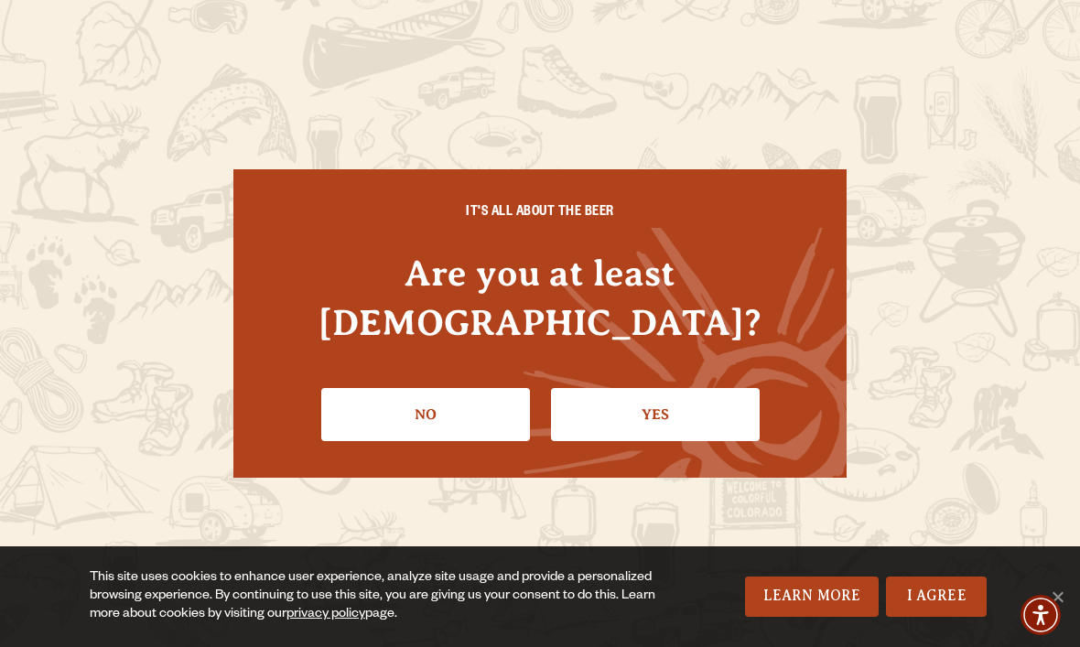
click at [652, 395] on link "Yes" at bounding box center [655, 414] width 209 height 53
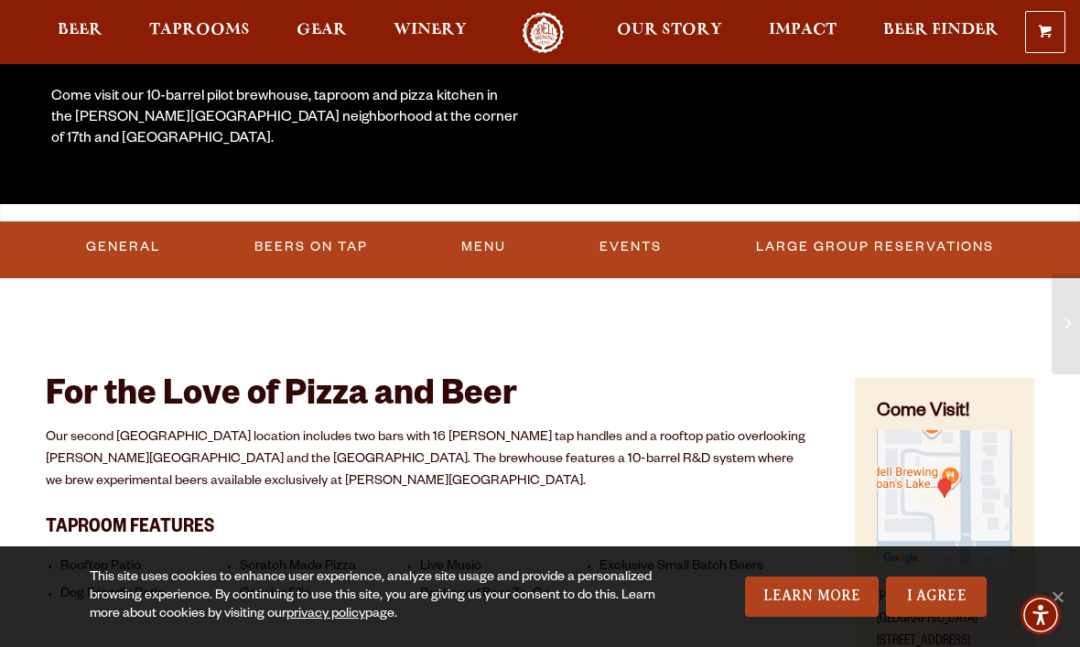
scroll to position [409, 0]
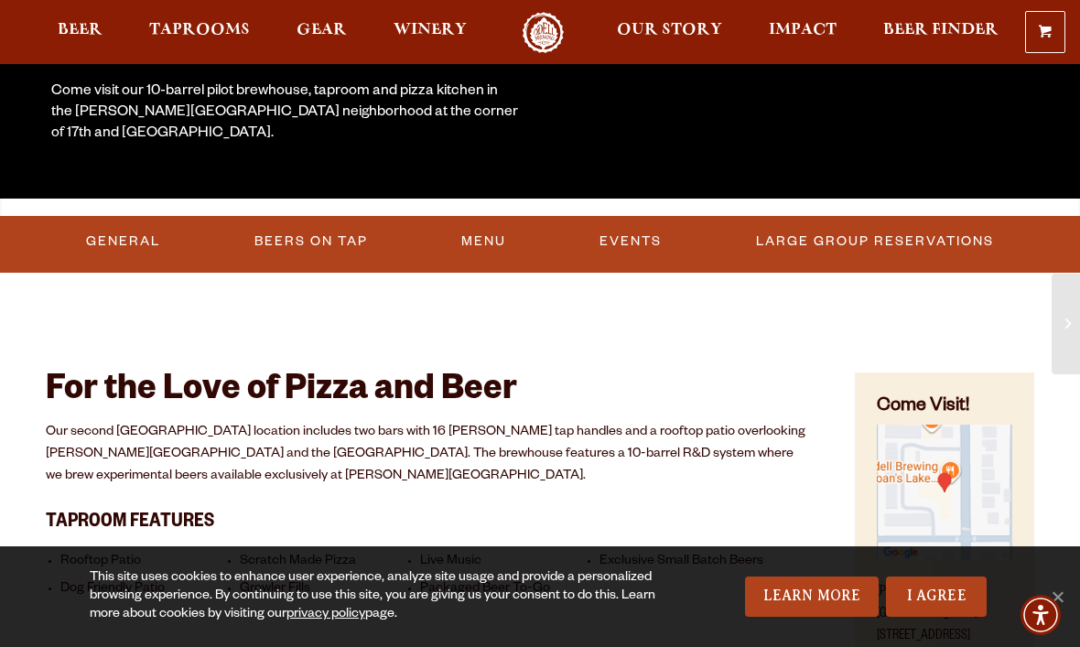
click at [319, 236] on link "Beers On Tap" at bounding box center [311, 242] width 128 height 42
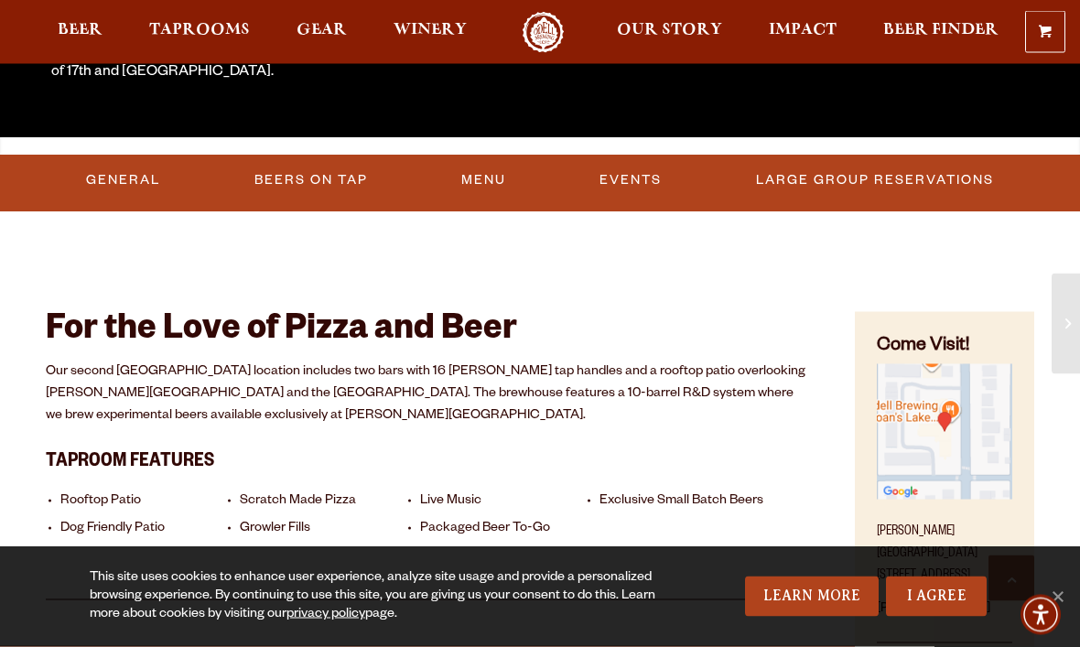
click at [330, 188] on link "Beers On Tap" at bounding box center [311, 181] width 128 height 42
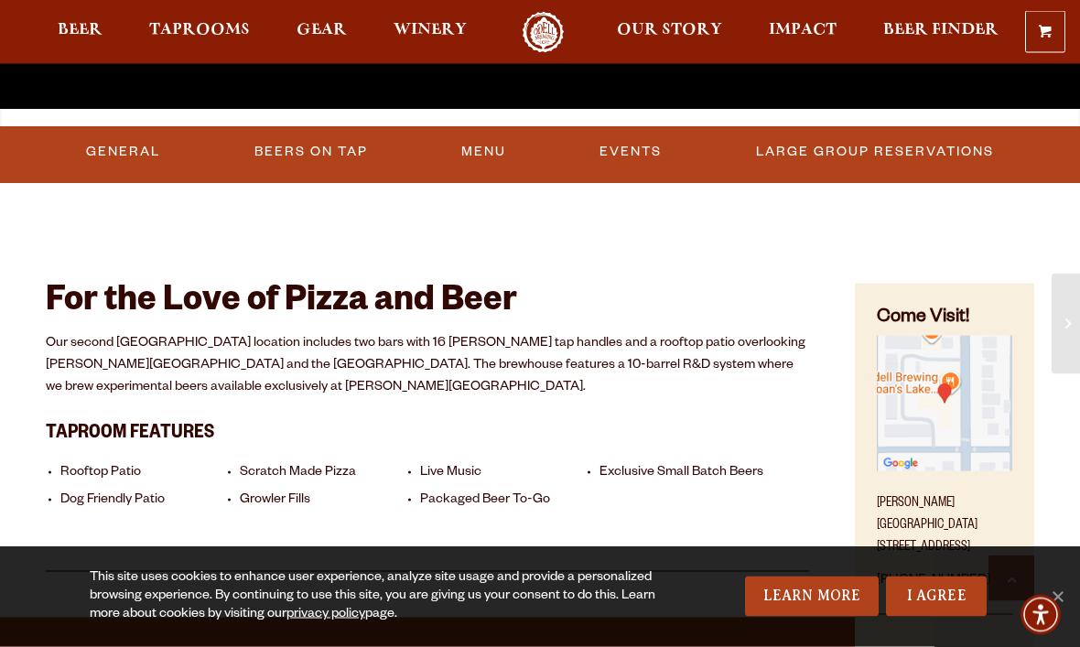
scroll to position [505, 0]
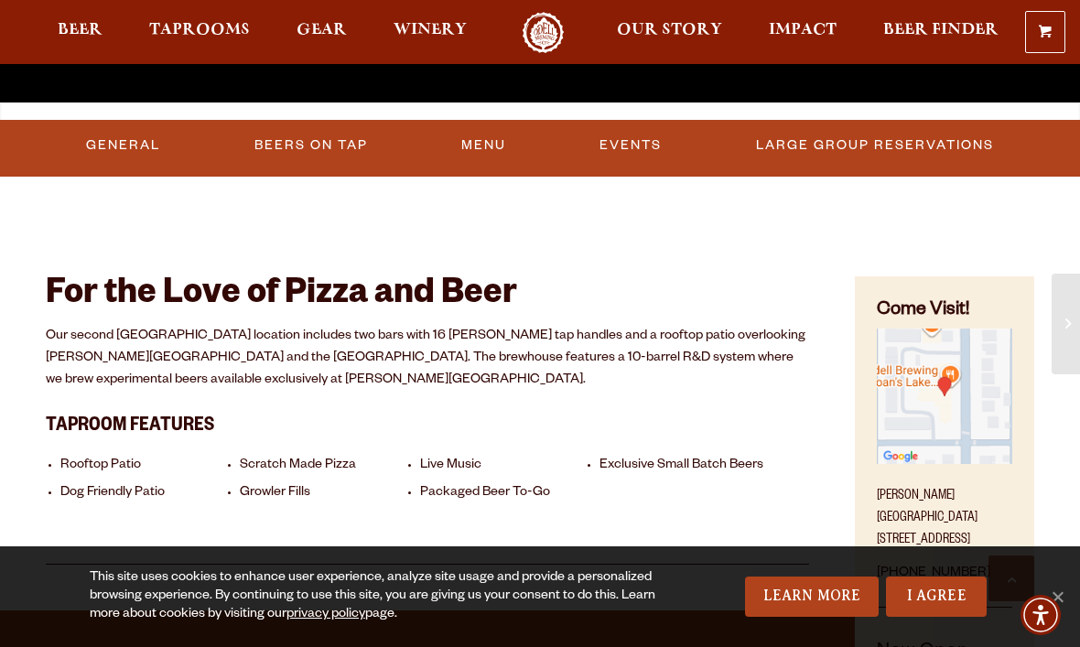
click at [324, 145] on link "Beers On Tap" at bounding box center [311, 145] width 128 height 42
click at [500, 154] on link "Menu" at bounding box center [499, 145] width 59 height 42
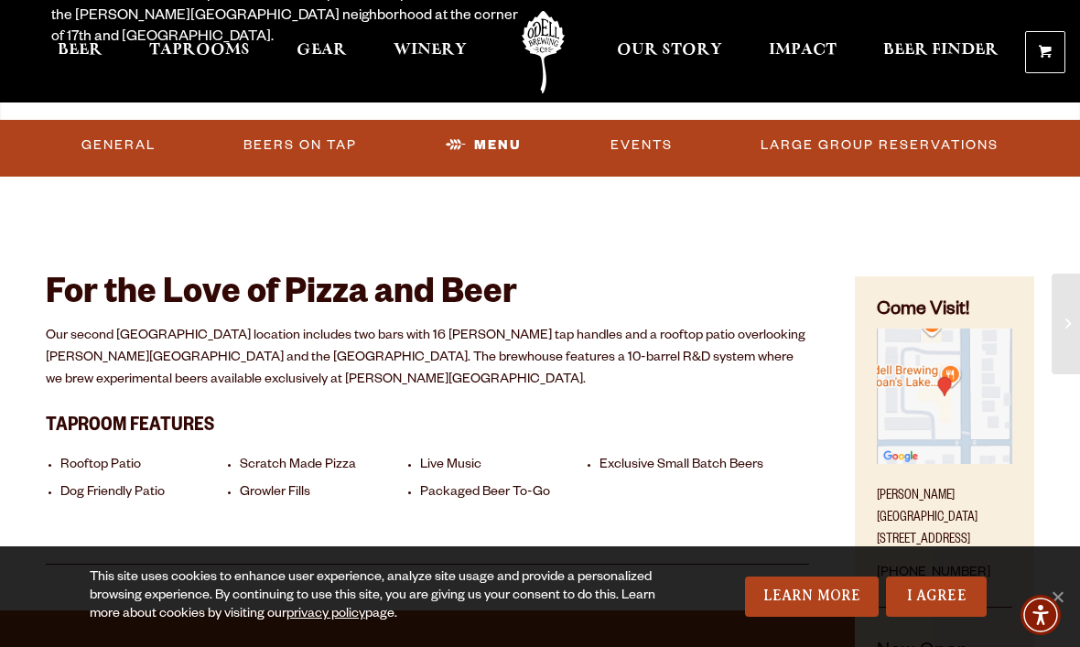
scroll to position [567, 0]
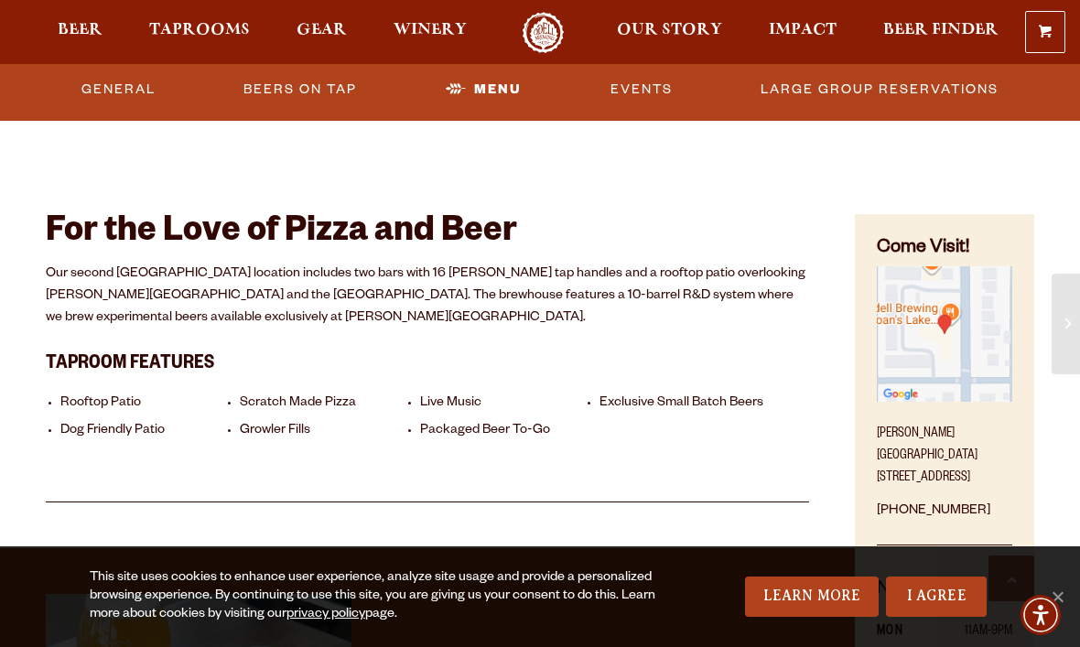
click at [318, 85] on link "Beers On Tap" at bounding box center [300, 90] width 128 height 42
click at [114, 91] on link "General" at bounding box center [117, 90] width 89 height 42
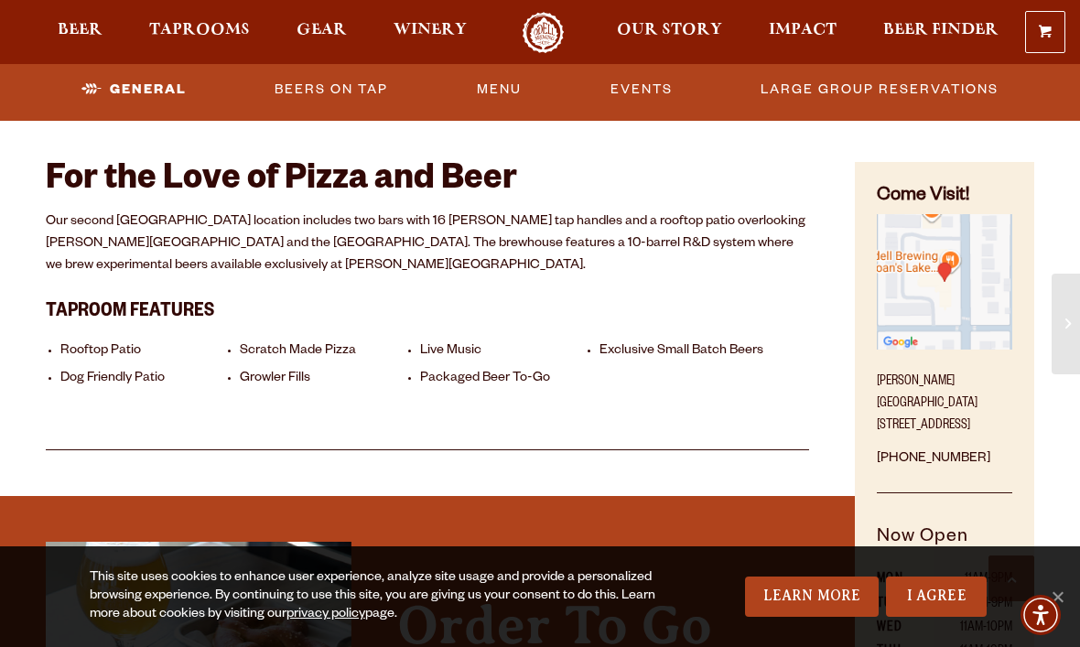
scroll to position [620, 0]
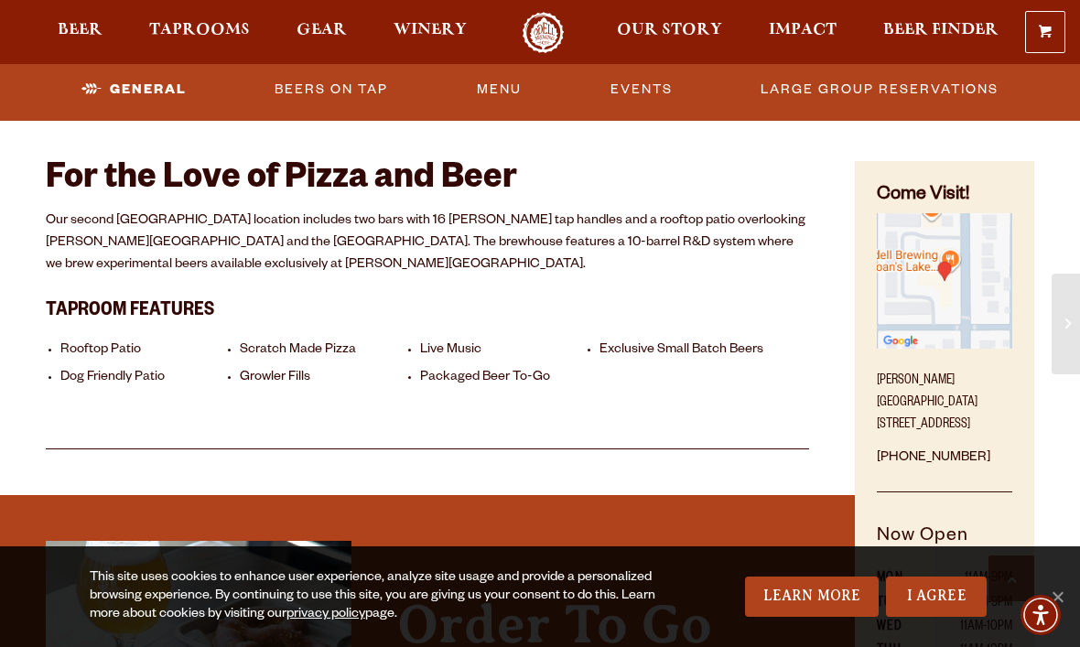
click at [353, 94] on link "Beers On Tap" at bounding box center [331, 90] width 128 height 42
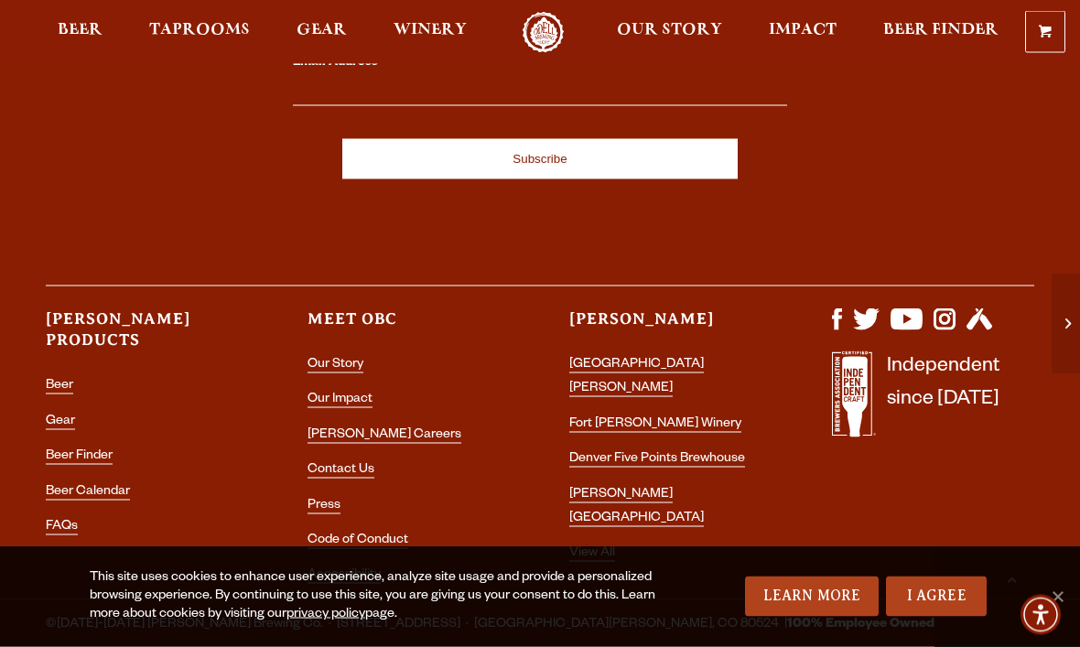
scroll to position [2279, 0]
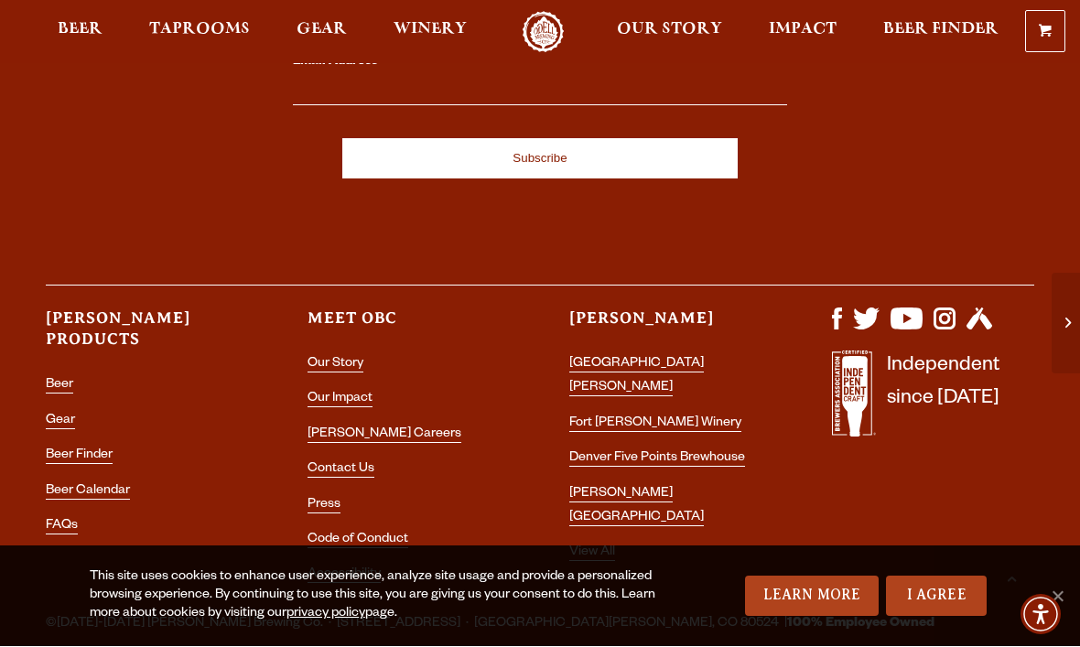
click at [704, 488] on link "[PERSON_NAME] [GEOGRAPHIC_DATA]" at bounding box center [636, 507] width 135 height 39
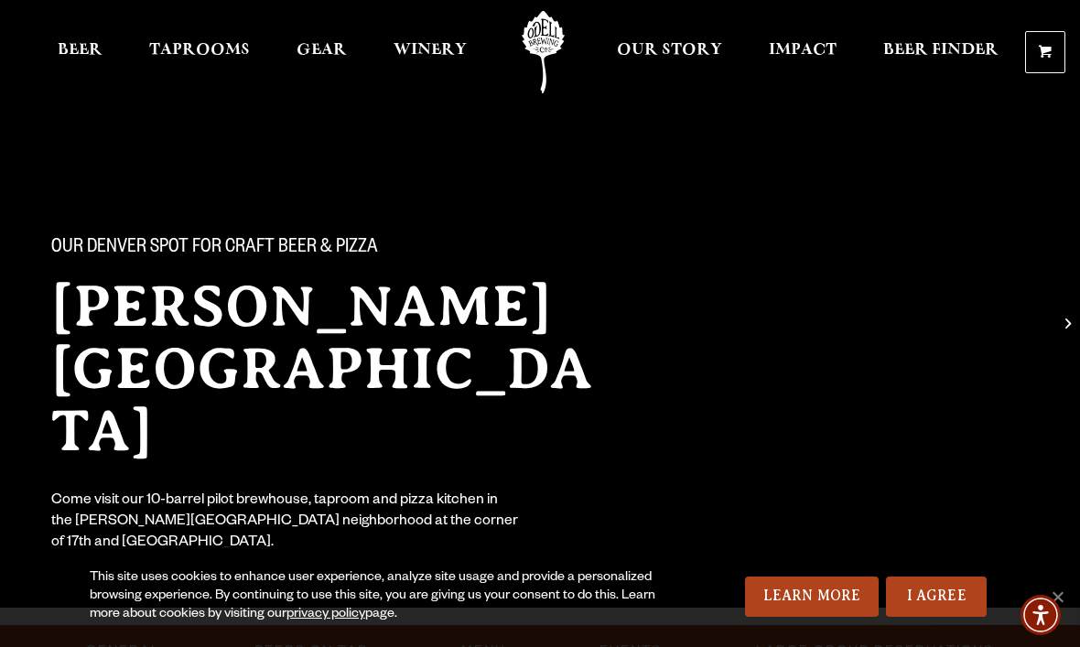
click at [317, 46] on span "Gear" at bounding box center [321, 50] width 50 height 15
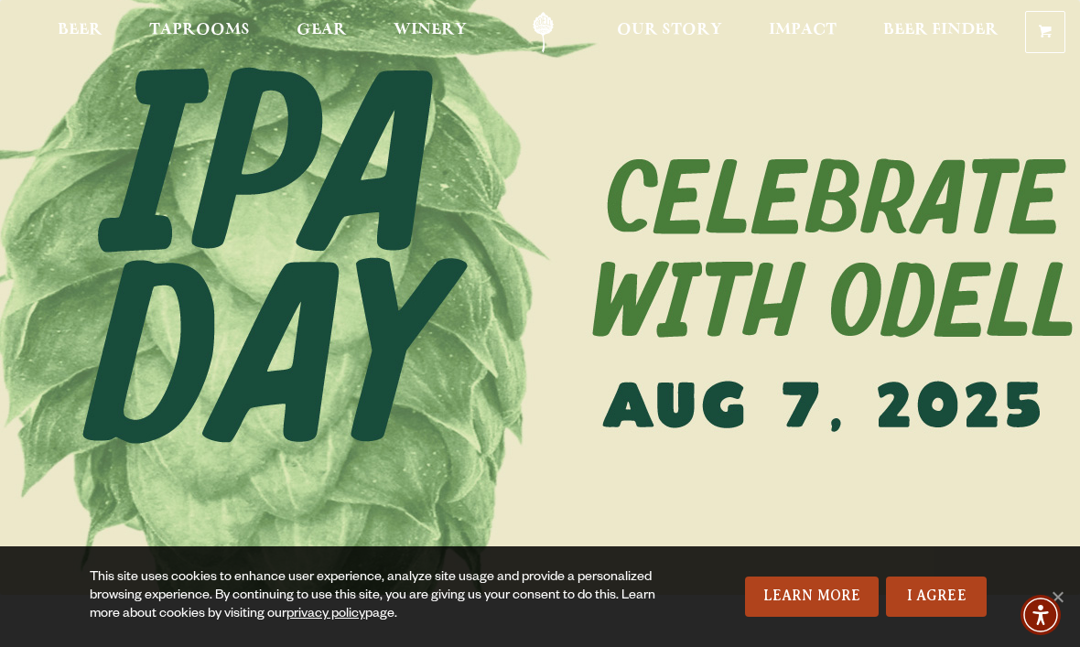
click at [212, 28] on span "Taprooms" at bounding box center [199, 30] width 101 height 15
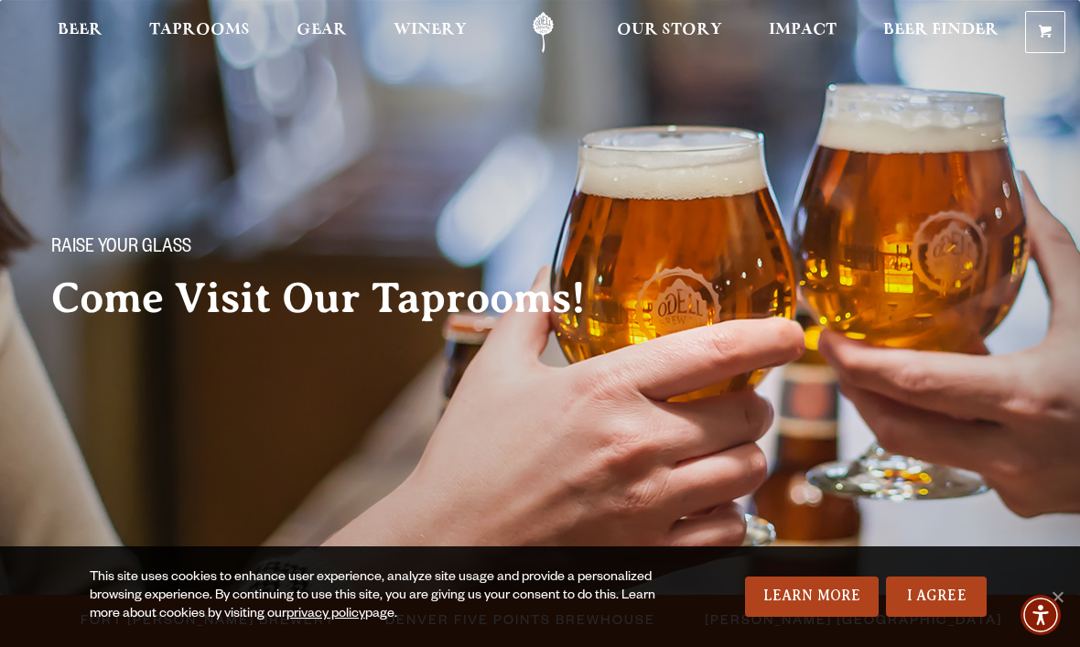
click at [215, 25] on span "Taprooms" at bounding box center [199, 30] width 101 height 15
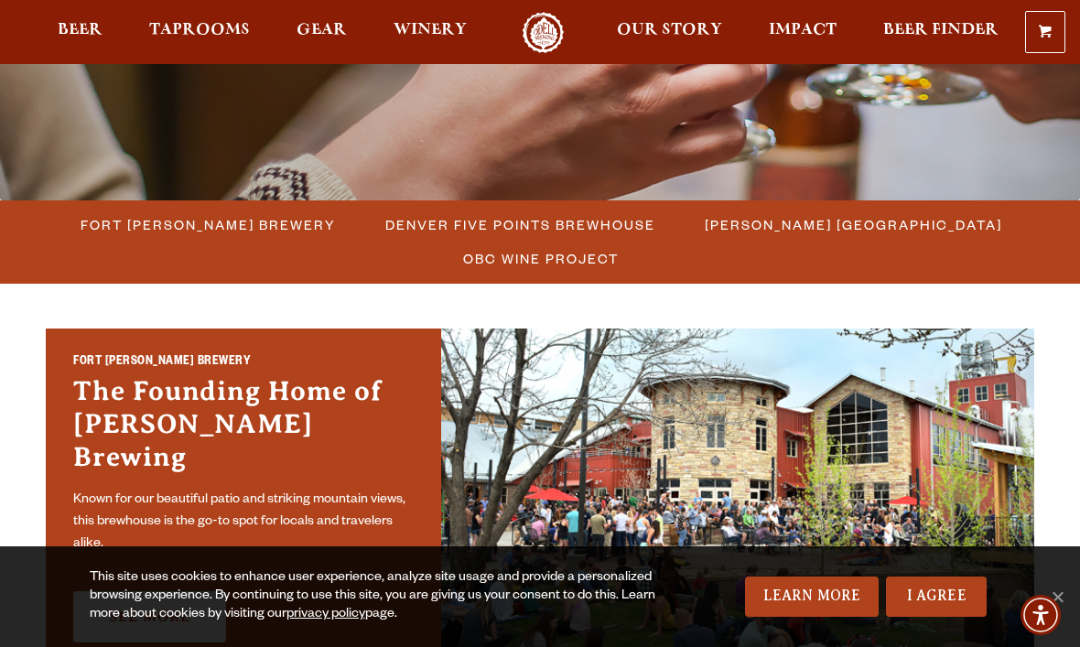
scroll to position [395, 0]
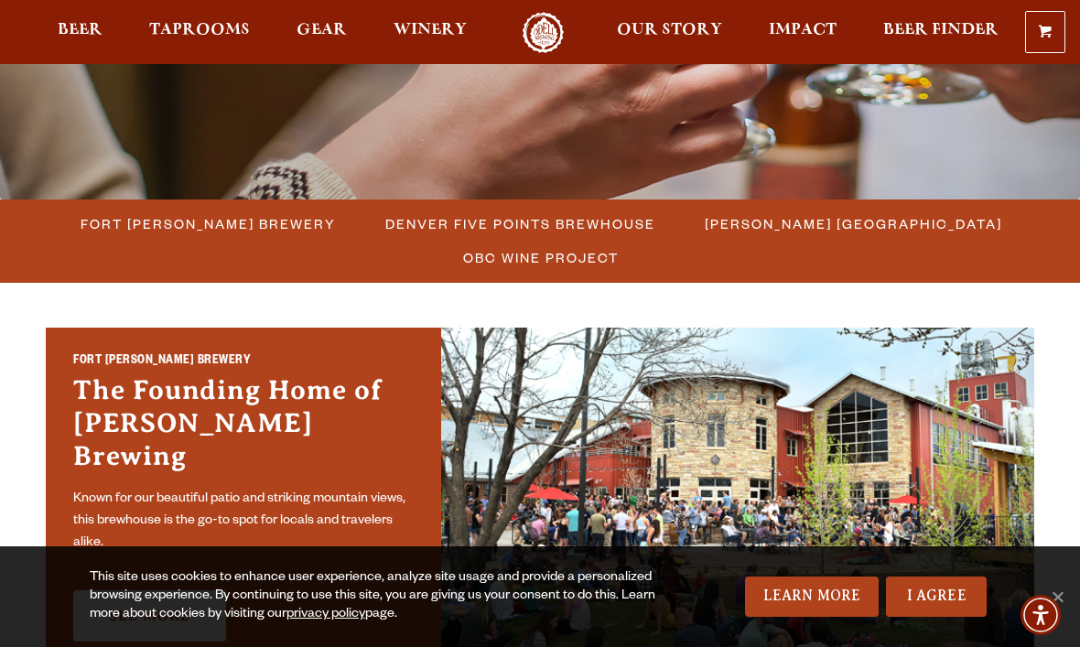
click at [866, 233] on span "[PERSON_NAME] [GEOGRAPHIC_DATA]" at bounding box center [853, 223] width 297 height 27
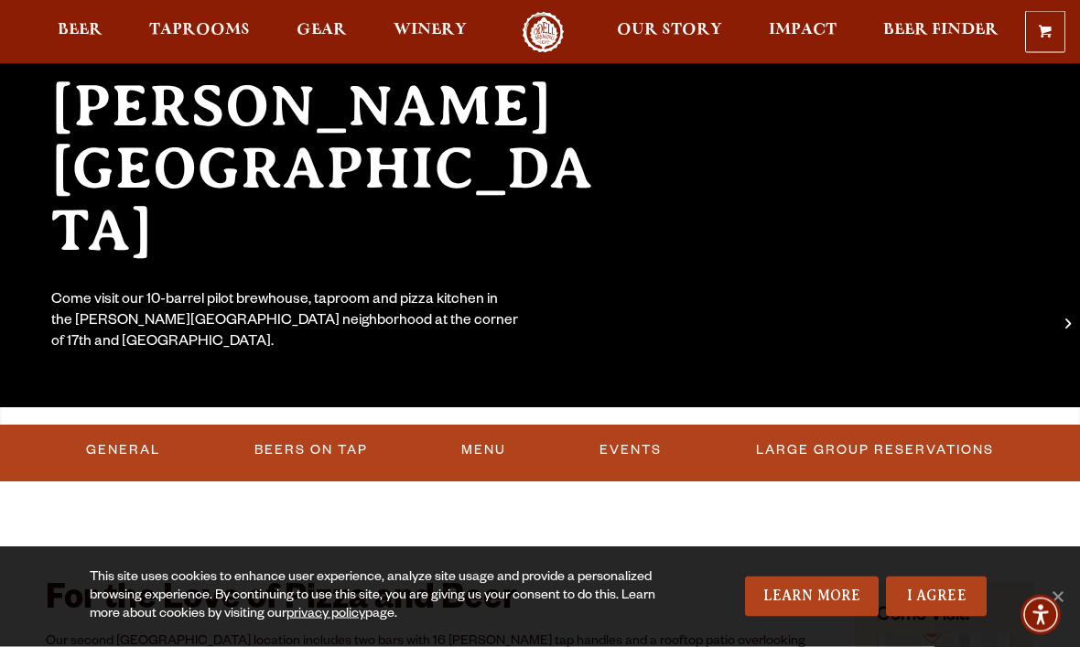
scroll to position [208, 0]
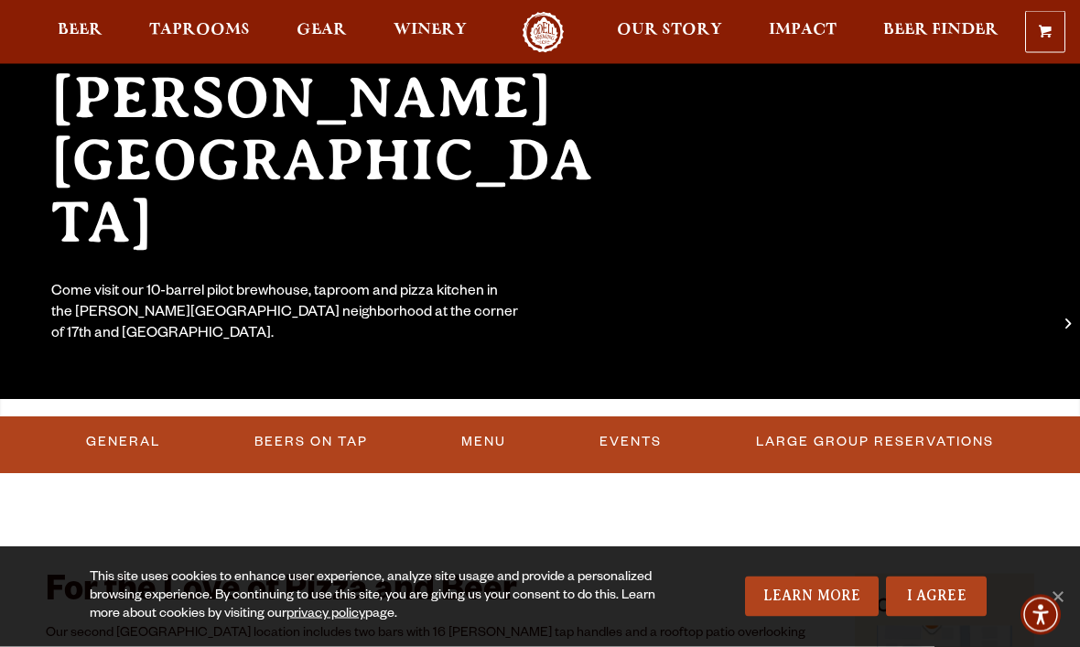
click at [320, 442] on link "Beers On Tap" at bounding box center [311, 443] width 128 height 42
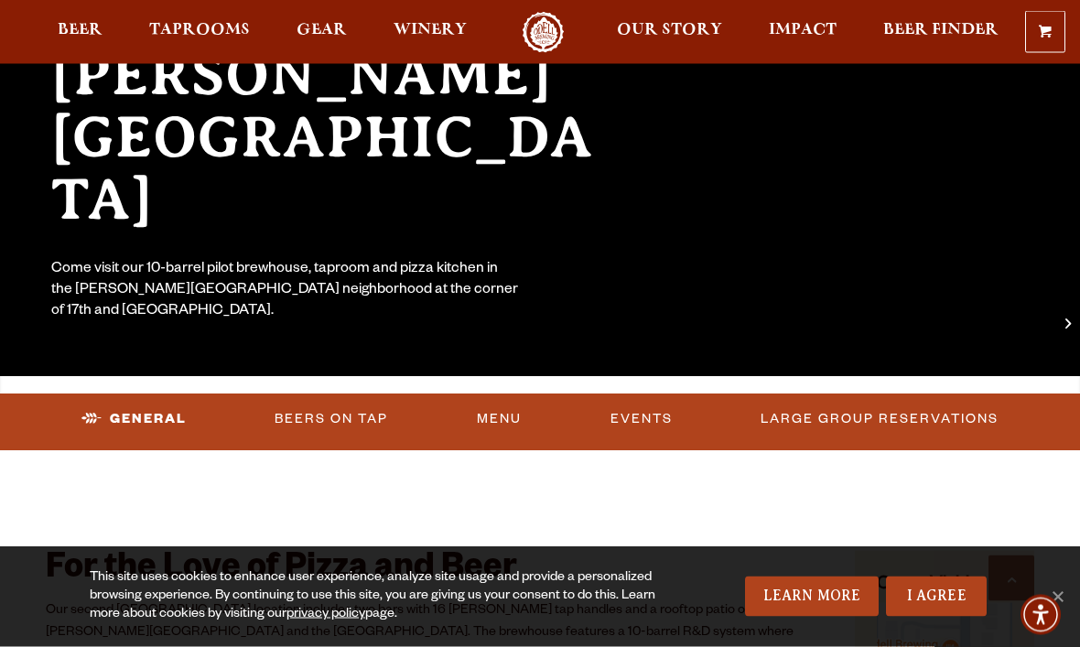
scroll to position [0, 0]
